Goal: Information Seeking & Learning: Learn about a topic

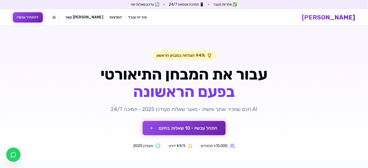
click at [192, 128] on button "התחל עכשיו - 10 שאלות בחינם" at bounding box center [184, 128] width 83 height 14
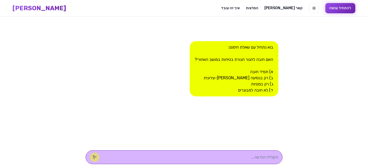
click at [253, 156] on textarea at bounding box center [191, 158] width 174 height 6
click at [258, 71] on div "בוא נתחיל עם שאלת חימום: האם חובה לחגור חגורת בטיחות במושב האחורי? א) תמיד חובה…" at bounding box center [234, 68] width 89 height 55
click at [325, 9] on button "להתחיל עכשיו" at bounding box center [340, 8] width 30 height 10
click at [250, 158] on textarea at bounding box center [191, 158] width 174 height 6
click at [264, 71] on div "בוא נתחיל עם שאלת חימום: האם חובה לחגור חגורת בטיחות במושב האחורי? א) תמיד חובה…" at bounding box center [234, 68] width 89 height 55
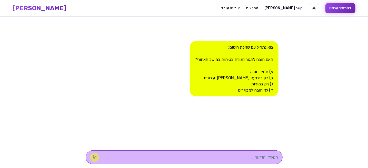
drag, startPoint x: 251, startPoint y: 155, endPoint x: 250, endPoint y: 159, distance: 4.2
click at [250, 159] on div at bounding box center [184, 158] width 197 height 14
drag, startPoint x: 260, startPoint y: 157, endPoint x: 252, endPoint y: 157, distance: 7.9
click at [260, 157] on textarea at bounding box center [191, 158] width 174 height 6
type textarea "t"
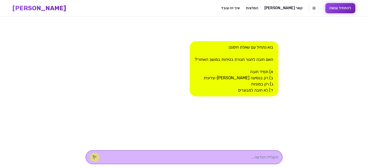
type textarea "t"
type textarea "א"
click at [99, 155] on button at bounding box center [94, 157] width 9 height 9
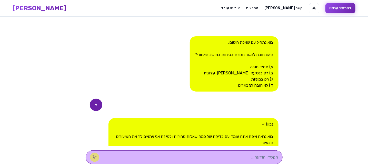
scroll to position [68, 0]
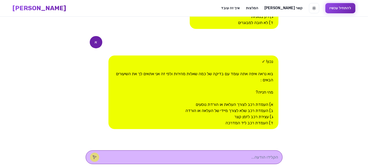
click at [263, 158] on textarea at bounding box center [191, 158] width 174 height 6
type textarea "ד"
click at [97, 158] on icon at bounding box center [95, 158] width 4 height 4
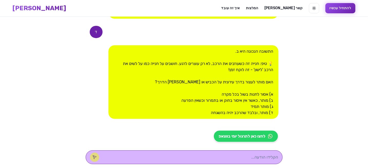
scroll to position [194, 0]
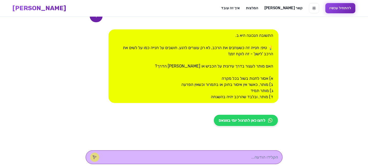
click at [259, 157] on textarea at bounding box center [191, 158] width 174 height 6
type textarea "א"
click at [97, 157] on icon at bounding box center [95, 158] width 4 height 4
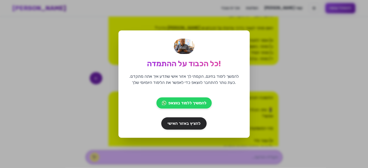
scroll to position [295, 0]
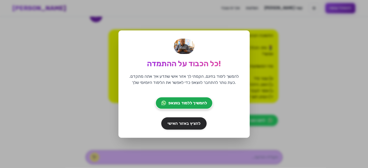
click at [187, 103] on span "להמשיך ללמוד בווצאפ" at bounding box center [187, 103] width 39 height 6
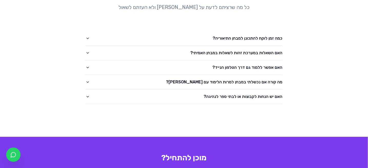
scroll to position [732, 0]
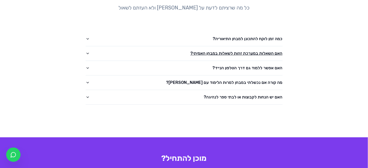
click at [232, 46] on button "האם השאלות במערכת זהות לשאלות במבחן האמיתי?" at bounding box center [184, 53] width 197 height 14
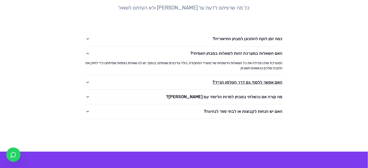
click at [263, 75] on button "האם אפשר ללמוד גם דרך הטלפון הנייד?" at bounding box center [184, 82] width 197 height 14
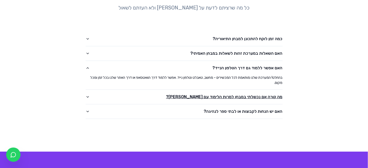
click at [260, 90] on button "מה קורה אם נכשלתי במבחן למרות הלימוד עם [PERSON_NAME]?" at bounding box center [184, 97] width 197 height 14
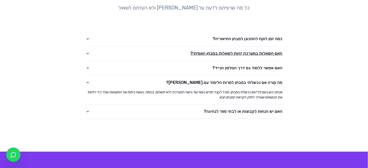
click at [265, 46] on button "האם השאלות במערכת זהות לשאלות במבחן האמיתי?" at bounding box center [184, 53] width 197 height 14
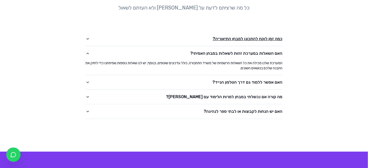
click at [268, 32] on button "כמה זמן לוקח להתכונן למבחן התיאוריה?" at bounding box center [184, 39] width 197 height 14
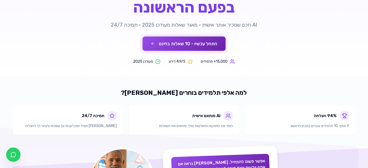
scroll to position [15, 0]
